Goal: Information Seeking & Learning: Check status

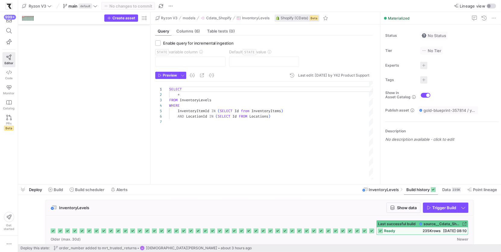
scroll to position [32, 0]
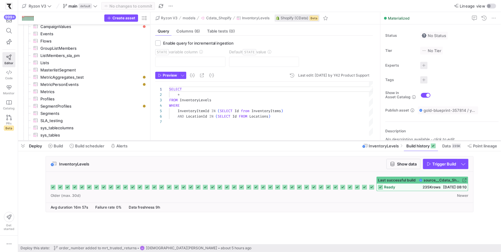
drag, startPoint x: 243, startPoint y: 184, endPoint x: 255, endPoint y: 141, distance: 45.2
click at [255, 141] on div at bounding box center [259, 140] width 483 height 2
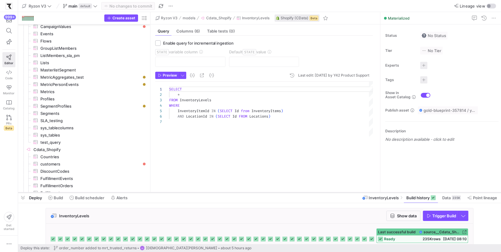
drag, startPoint x: 183, startPoint y: 141, endPoint x: 185, endPoint y: 193, distance: 51.9
click at [185, 193] on div at bounding box center [259, 192] width 483 height 2
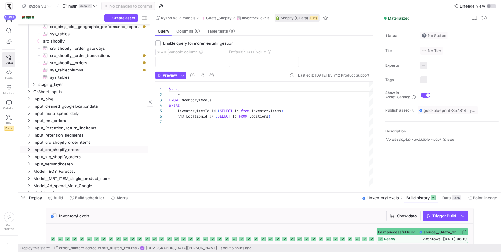
scroll to position [0, 0]
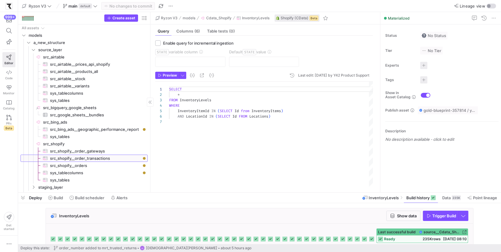
click at [93, 157] on span "src_shopify__order_transactions​​​​​​​​​" at bounding box center [95, 158] width 91 height 7
type textarea "Select Id, PaymentId, Kind, OrderId, Currency, Amount, Status, CreatedAt, Gatew…"
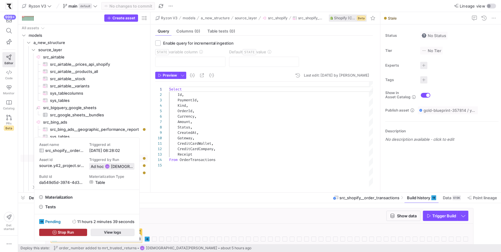
click at [124, 231] on span "button" at bounding box center [112, 232] width 43 height 7
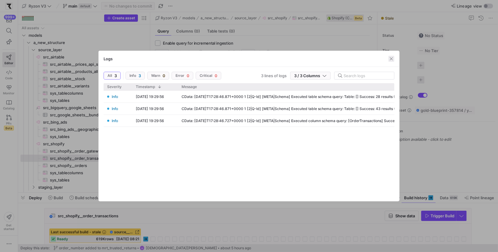
click at [391, 61] on span "button" at bounding box center [392, 59] width 6 height 6
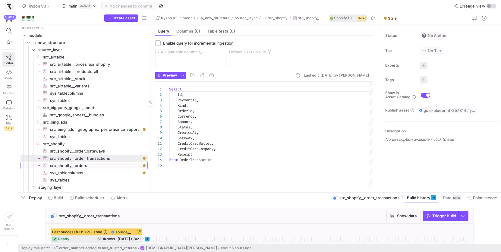
click at [134, 165] on span "src_shopify__orders​​​​​​​​​" at bounding box center [95, 165] width 91 height 7
checkbox input "true"
type input "UpdatedAt"
type input "[DATE]"
type textarea "Select * From Orders Where UpdatedAt > '[DATE]'"
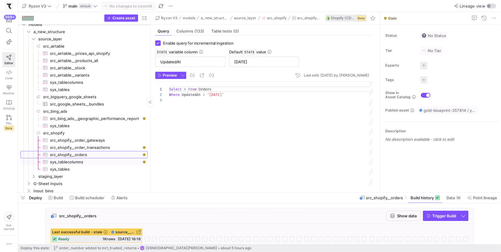
scroll to position [11, 0]
